Goal: Task Accomplishment & Management: Complete application form

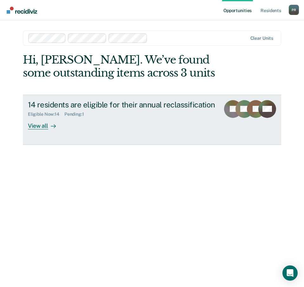
click at [39, 124] on div "View all" at bounding box center [46, 123] width 36 height 12
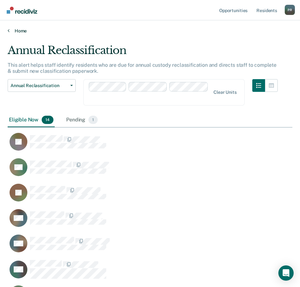
click at [126, 32] on link "Home" at bounding box center [150, 31] width 284 height 6
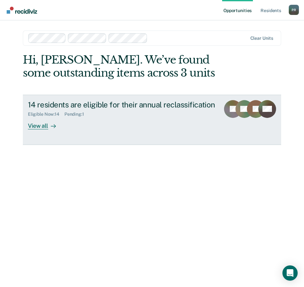
click at [44, 126] on div "View all" at bounding box center [46, 123] width 36 height 12
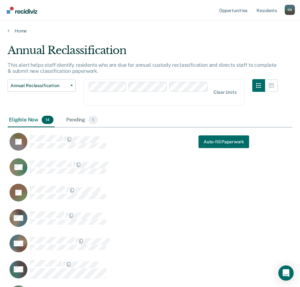
scroll to position [426, 280]
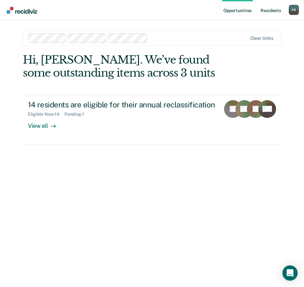
click at [272, 10] on link "Resident s" at bounding box center [271, 10] width 23 height 20
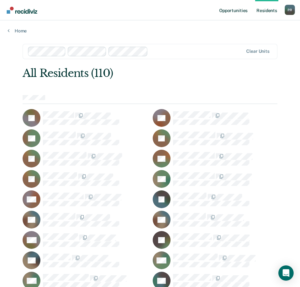
click at [233, 10] on link "Opportunities" at bounding box center [233, 10] width 31 height 20
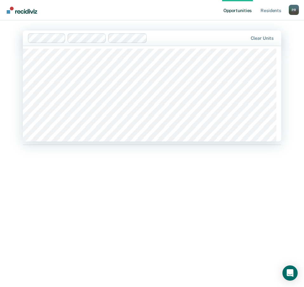
click at [159, 38] on div at bounding box center [199, 37] width 98 height 7
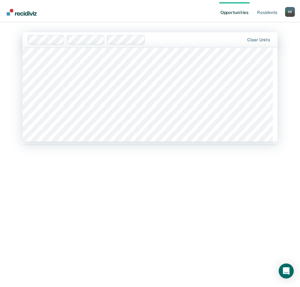
scroll to position [4194, 0]
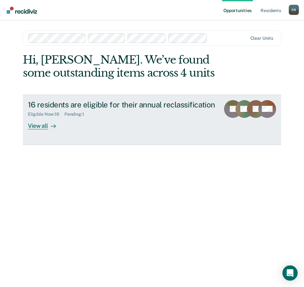
click at [42, 125] on div "View all" at bounding box center [46, 123] width 36 height 12
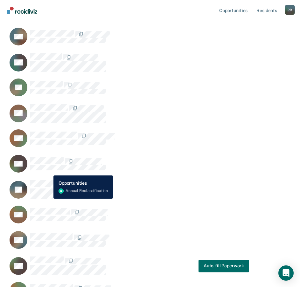
scroll to position [204, 0]
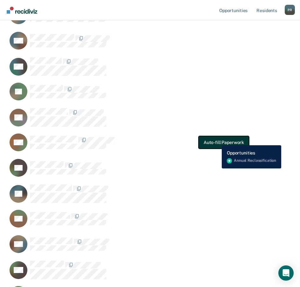
click at [218, 141] on button "Auto-fill Paperwork" at bounding box center [223, 142] width 51 height 13
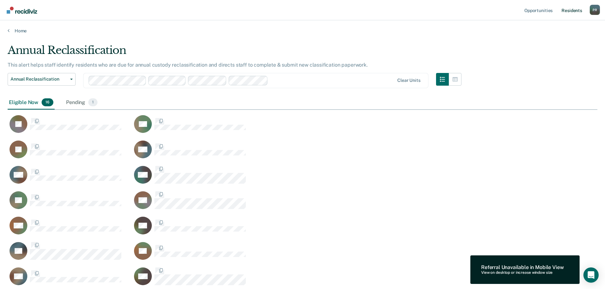
scroll to position [268, 585]
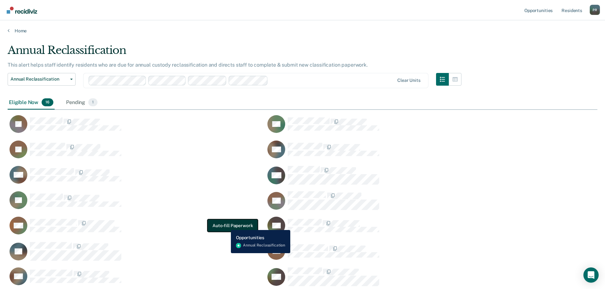
click at [226, 225] on button "Auto-fill Paperwork" at bounding box center [232, 226] width 51 height 13
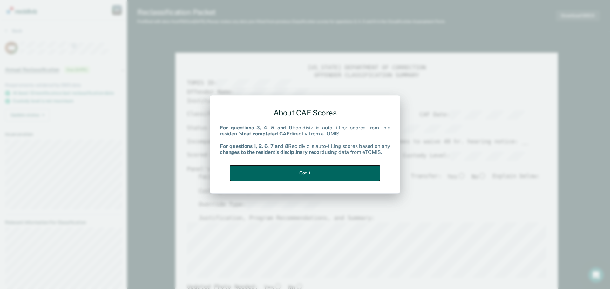
click at [295, 171] on button "Got it" at bounding box center [305, 174] width 150 height 16
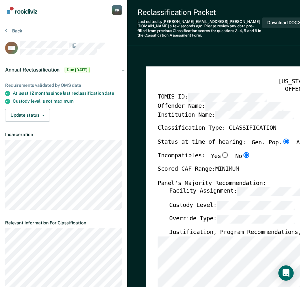
type textarea "x"
